Goal: Task Accomplishment & Management: Complete application form

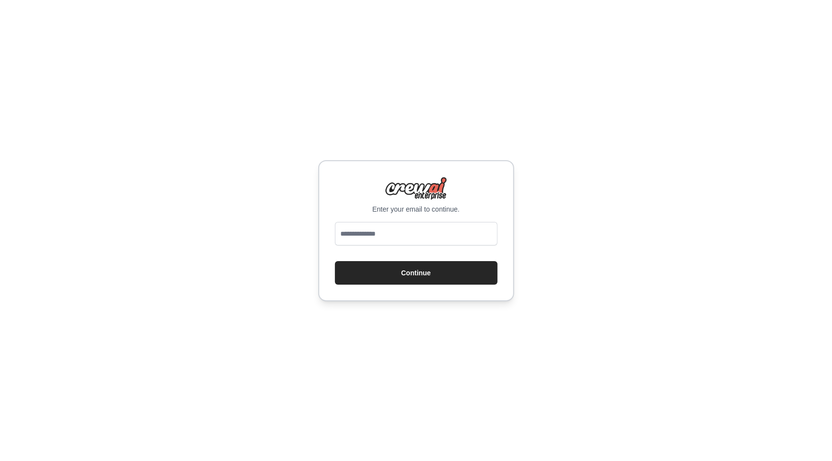
drag, startPoint x: 369, startPoint y: 203, endPoint x: 474, endPoint y: 212, distance: 105.7
click at [474, 212] on div "Enter your email to continue." at bounding box center [416, 195] width 163 height 37
drag, startPoint x: 474, startPoint y: 212, endPoint x: 635, endPoint y: 239, distance: 163.2
click at [635, 239] on div "Enter your email to continue. Continue" at bounding box center [416, 230] width 832 height 461
drag, startPoint x: 354, startPoint y: 191, endPoint x: 467, endPoint y: 212, distance: 114.6
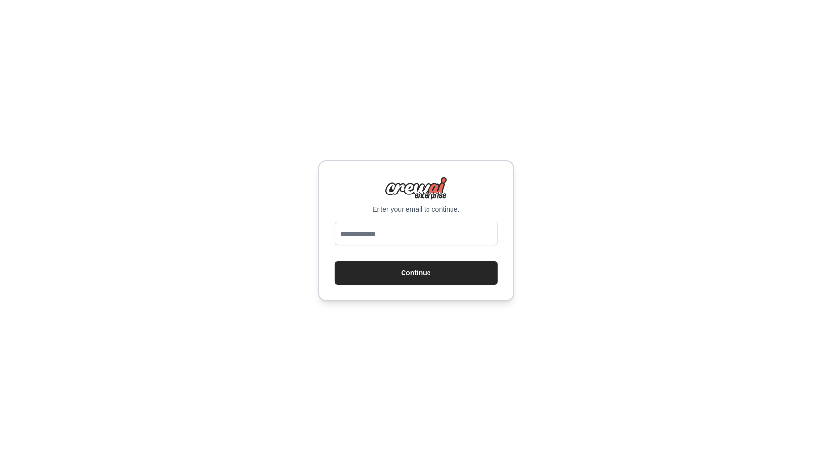
click at [467, 212] on div "Enter your email to continue." at bounding box center [416, 195] width 163 height 37
drag, startPoint x: 467, startPoint y: 212, endPoint x: 604, endPoint y: 211, distance: 137.1
click at [604, 211] on div "Enter your email to continue. Continue" at bounding box center [416, 230] width 832 height 461
click at [418, 240] on input "email" at bounding box center [416, 234] width 163 height 24
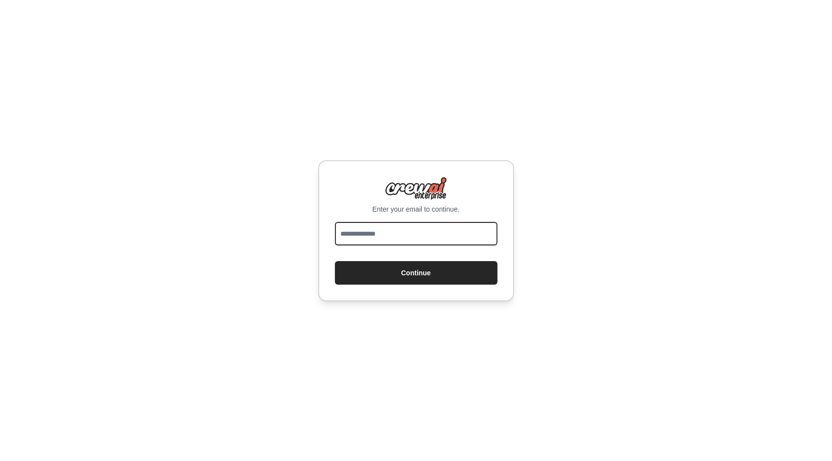
type input "**********"
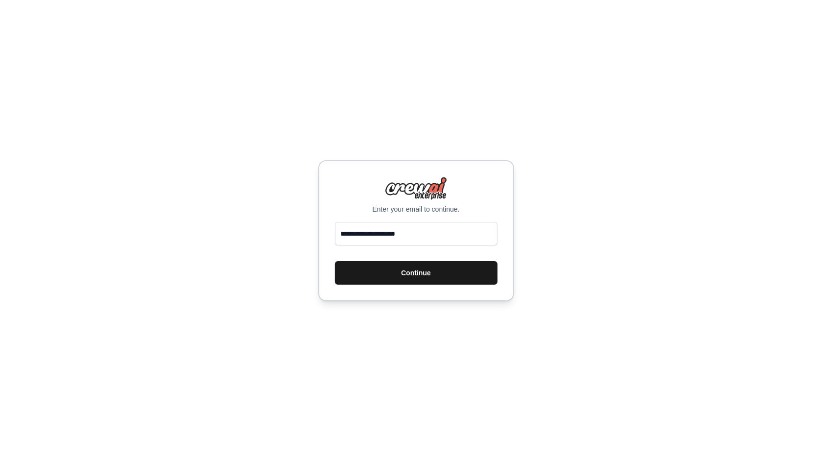
click at [469, 271] on button "Continue" at bounding box center [416, 273] width 163 height 24
